Goal: Task Accomplishment & Management: Use online tool/utility

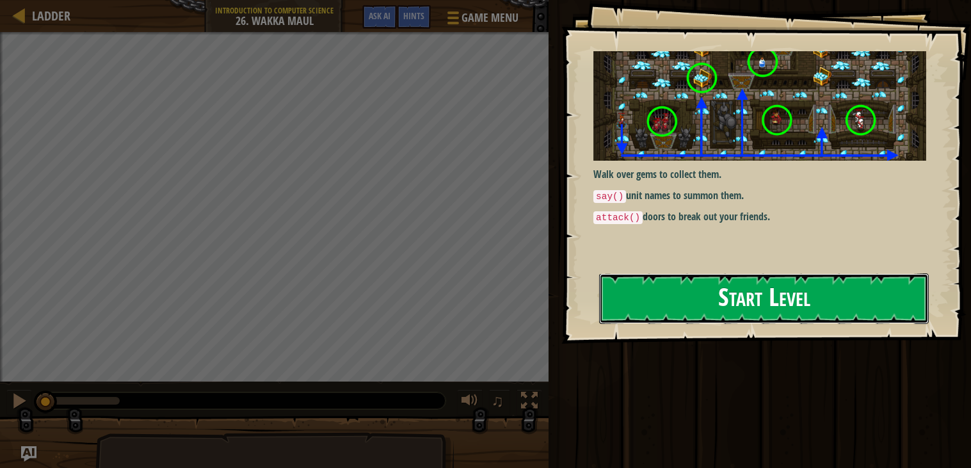
click at [644, 313] on button "Start Level" at bounding box center [764, 298] width 330 height 51
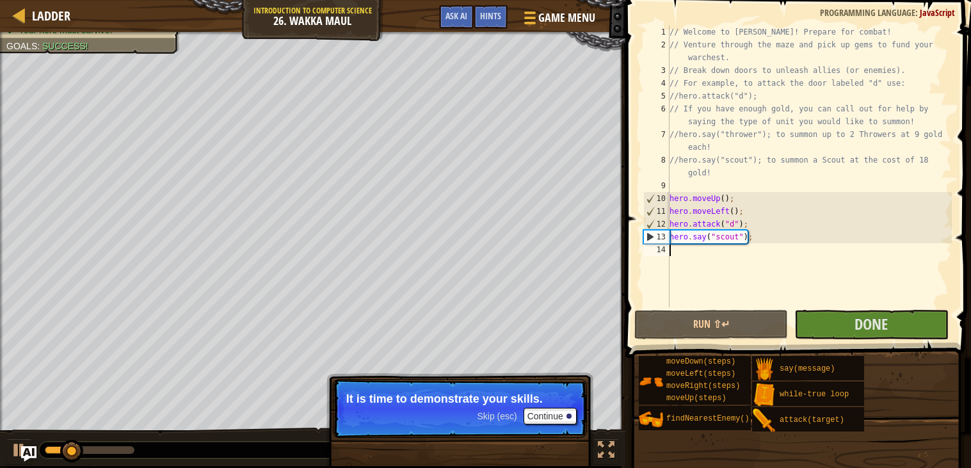
click at [676, 247] on div "// Welcome to [PERSON_NAME]! Prepare for combat! // Venture through the maze an…" at bounding box center [809, 179] width 285 height 307
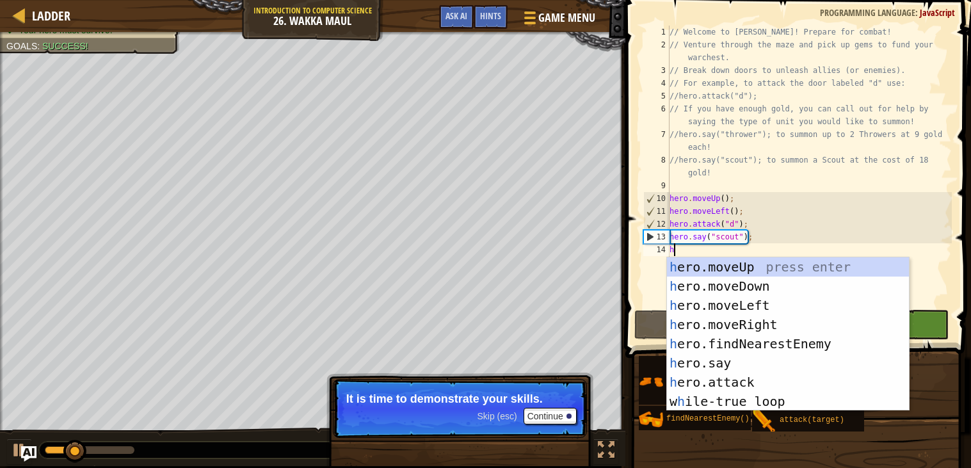
scroll to position [5, 0]
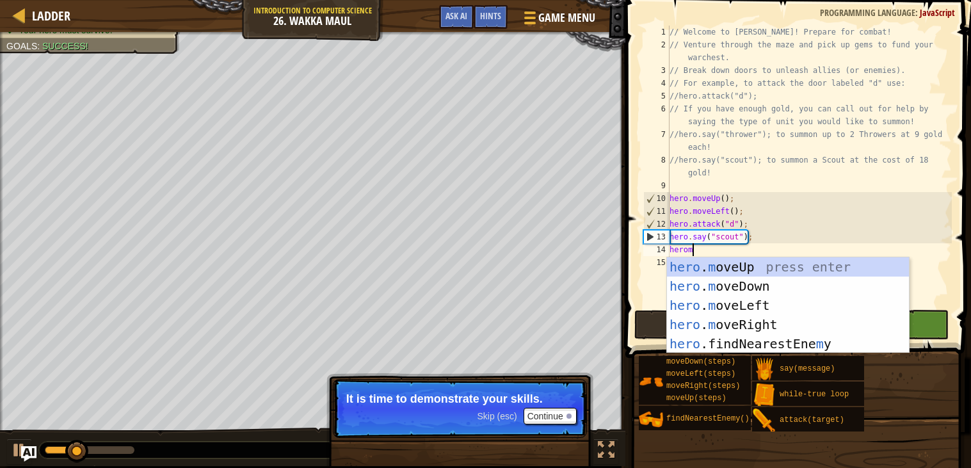
type textarea "heromove"
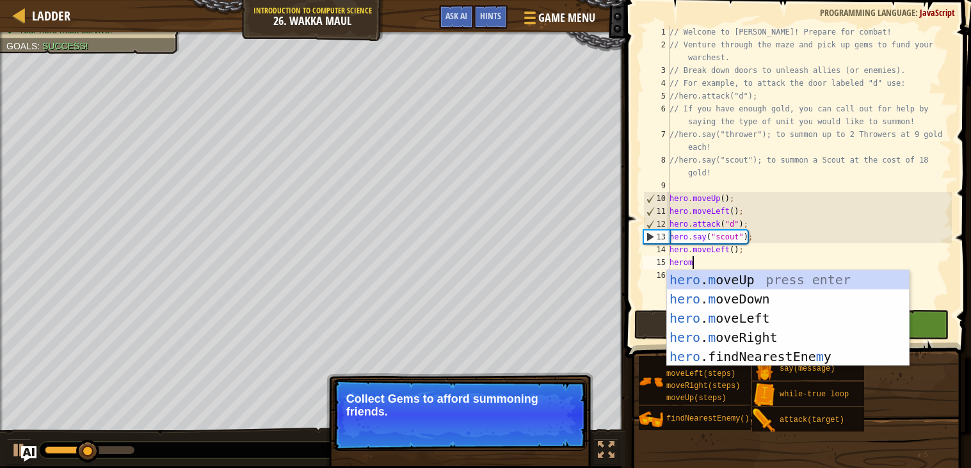
type textarea "heromove"
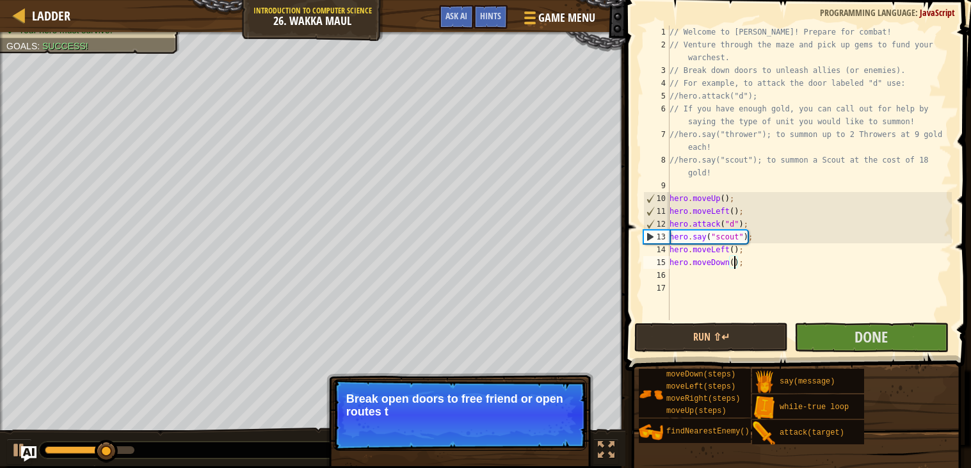
scroll to position [5, 5]
type textarea "hero.moveDown(3);"
click at [845, 340] on button "Done" at bounding box center [872, 337] width 154 height 29
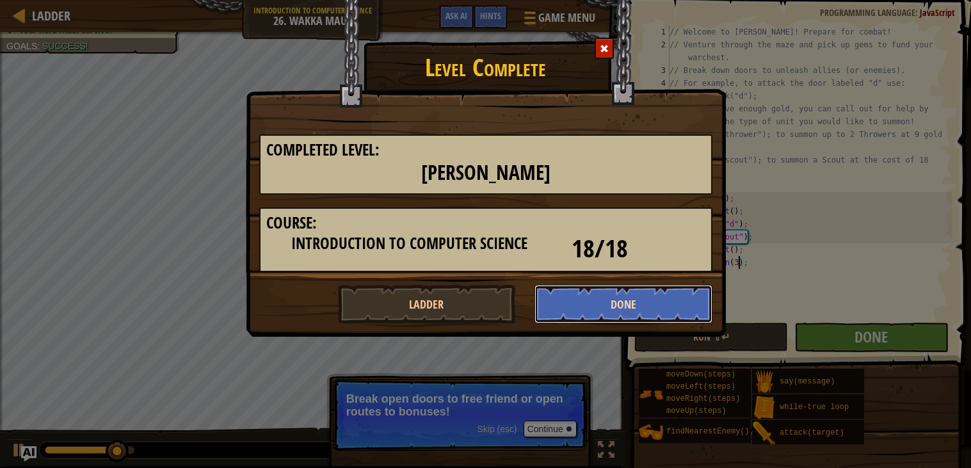
click at [578, 291] on button "Done" at bounding box center [624, 304] width 178 height 38
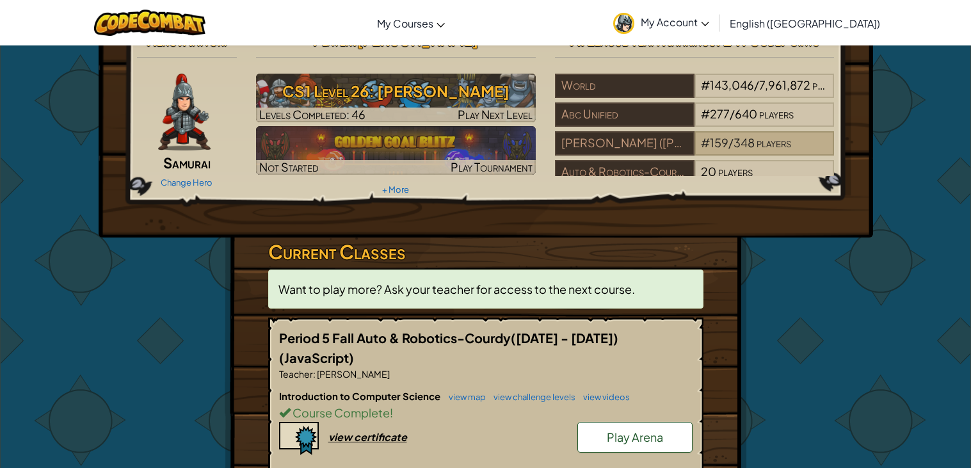
scroll to position [44, 0]
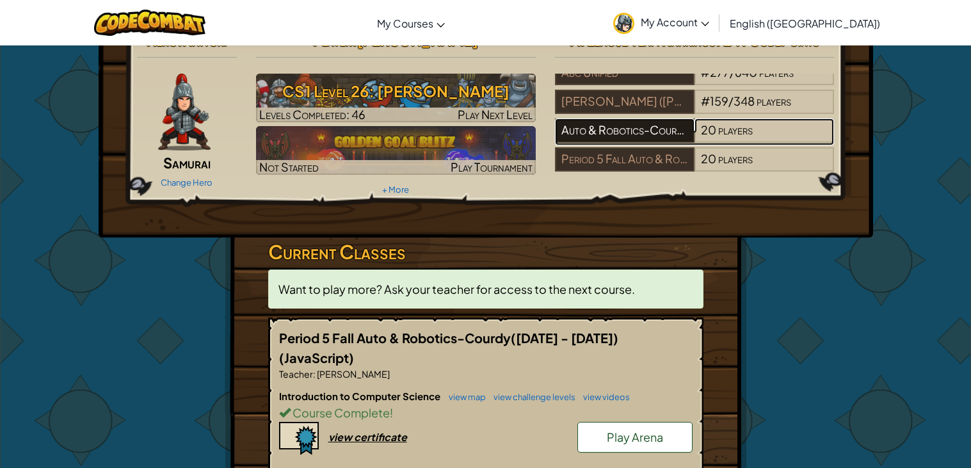
click at [670, 132] on div "Auto & Robotics-Courdy([DATE] - [DATE])" at bounding box center [625, 130] width 140 height 24
